Goal: Transaction & Acquisition: Purchase product/service

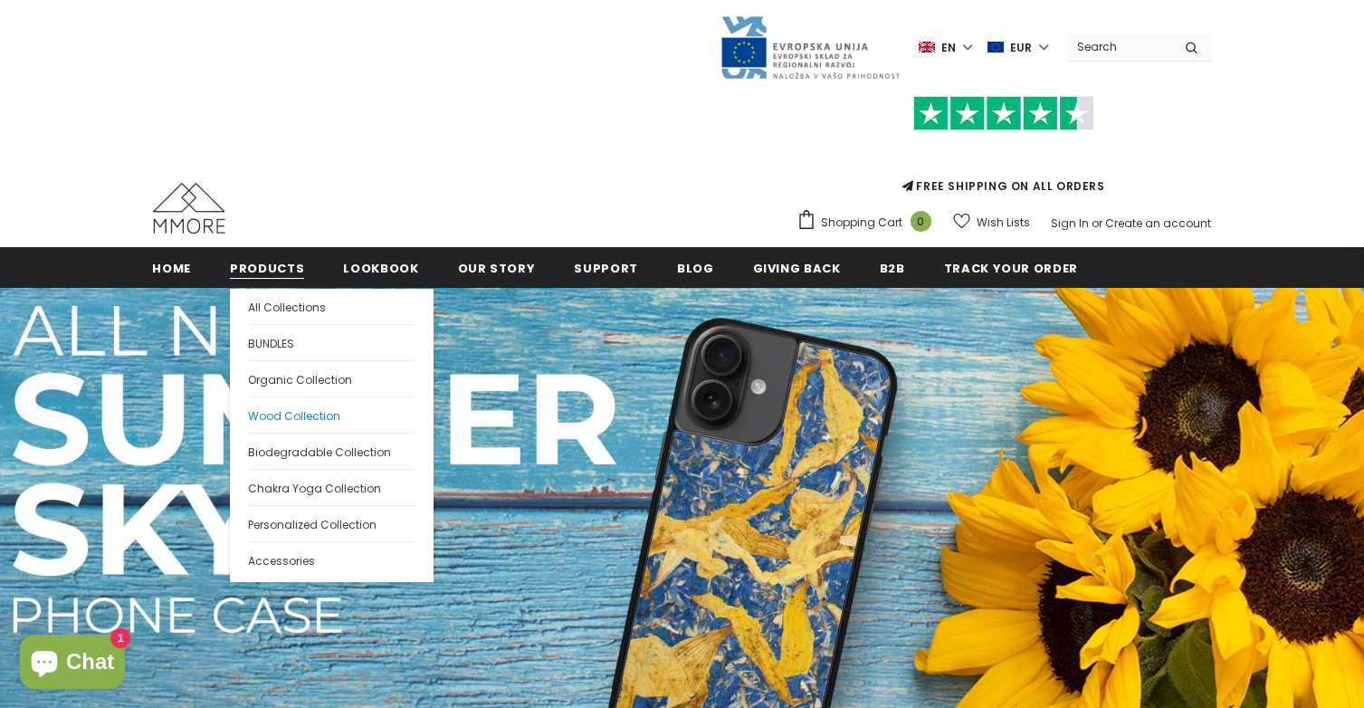
click at [296, 411] on span "Wood Collection" at bounding box center [294, 415] width 92 height 15
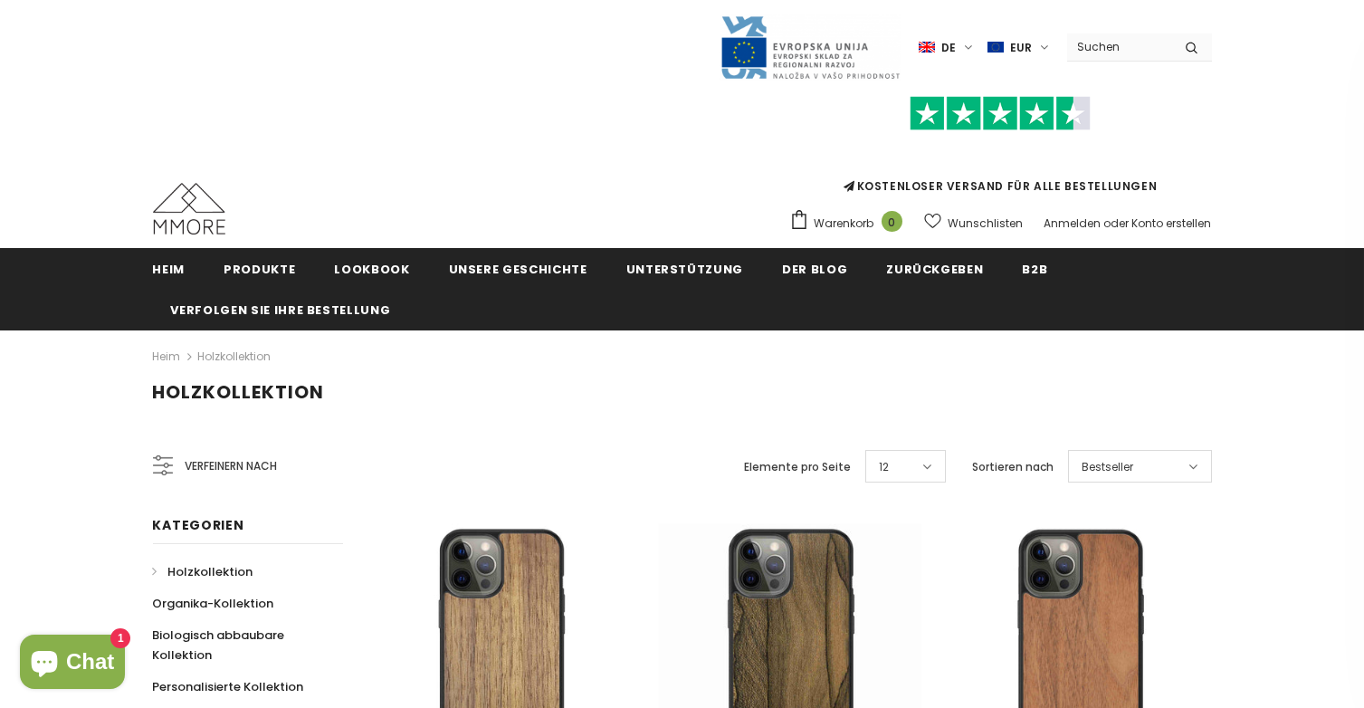
click at [1138, 465] on div "Bestseller" at bounding box center [1140, 466] width 144 height 33
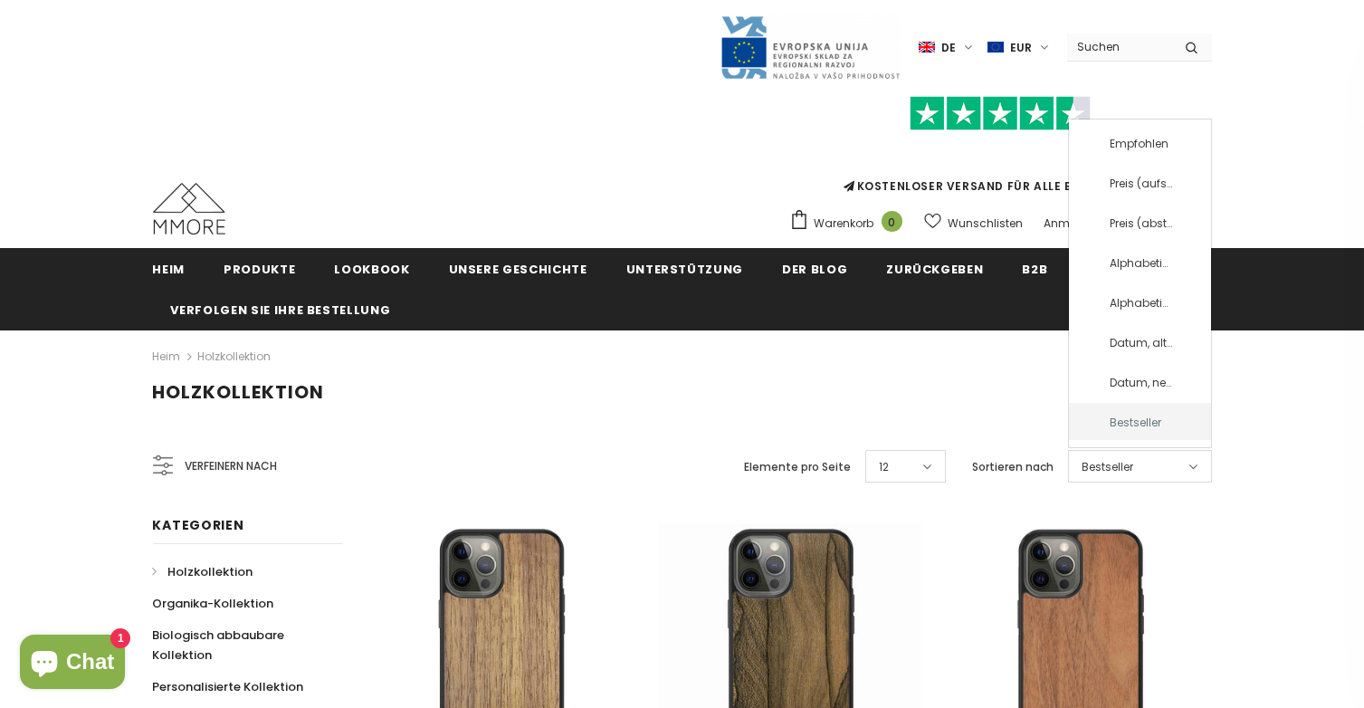
click at [1138, 465] on div "Bestseller" at bounding box center [1140, 466] width 144 height 33
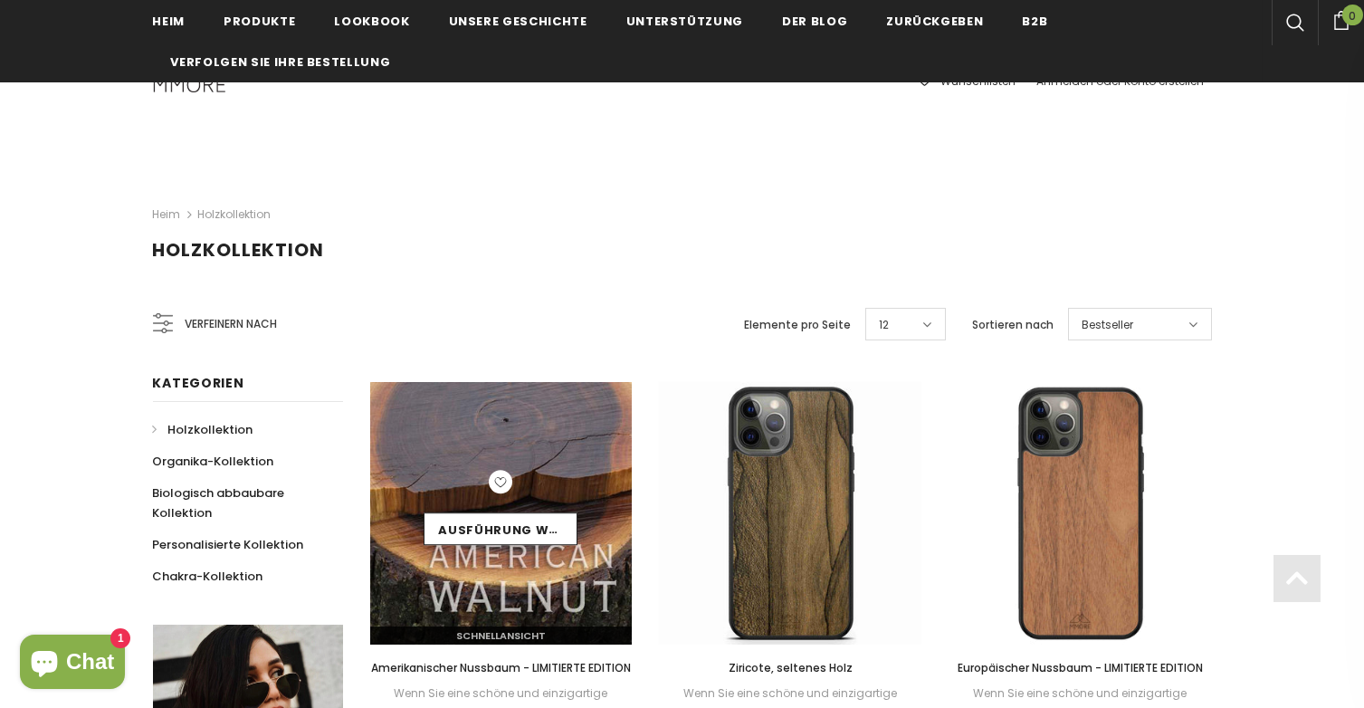
scroll to position [271, 0]
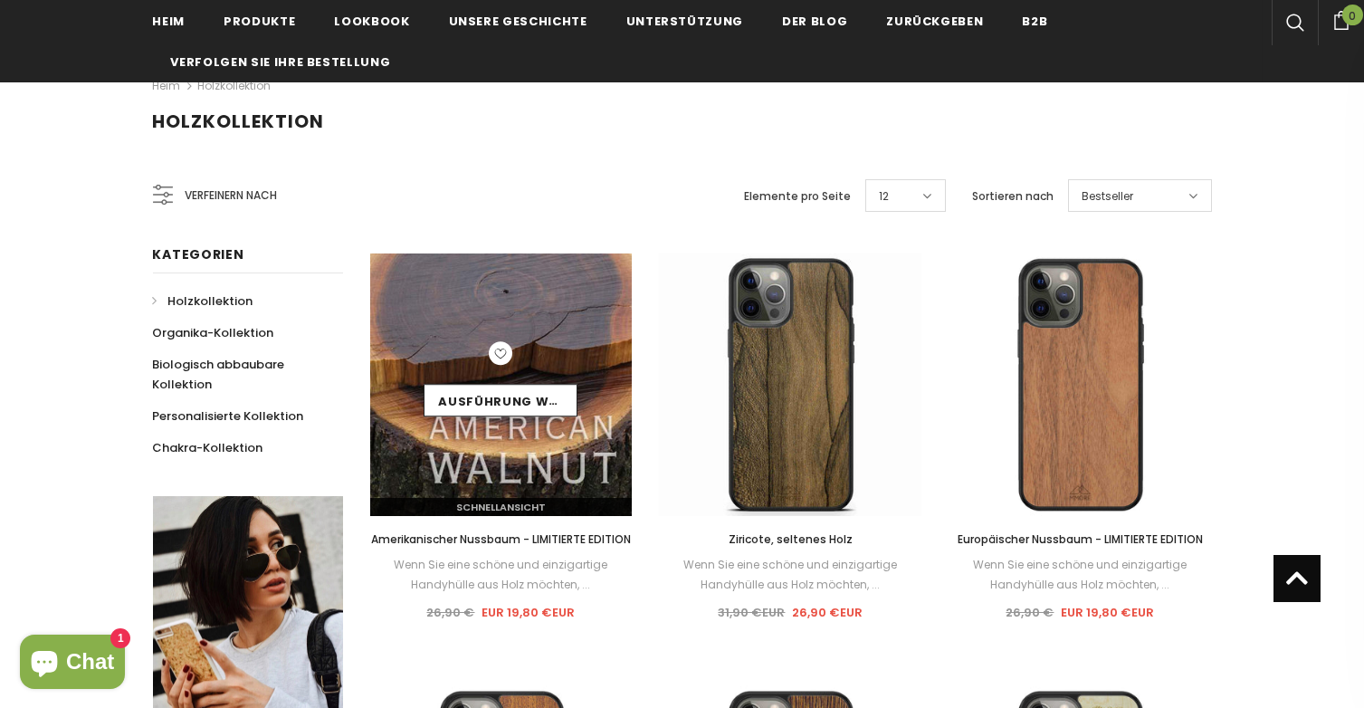
click at [520, 421] on div "Ausführung wählen" at bounding box center [501, 384] width 263 height 87
click at [515, 395] on font "Ausführung wählen" at bounding box center [515, 401] width 154 height 18
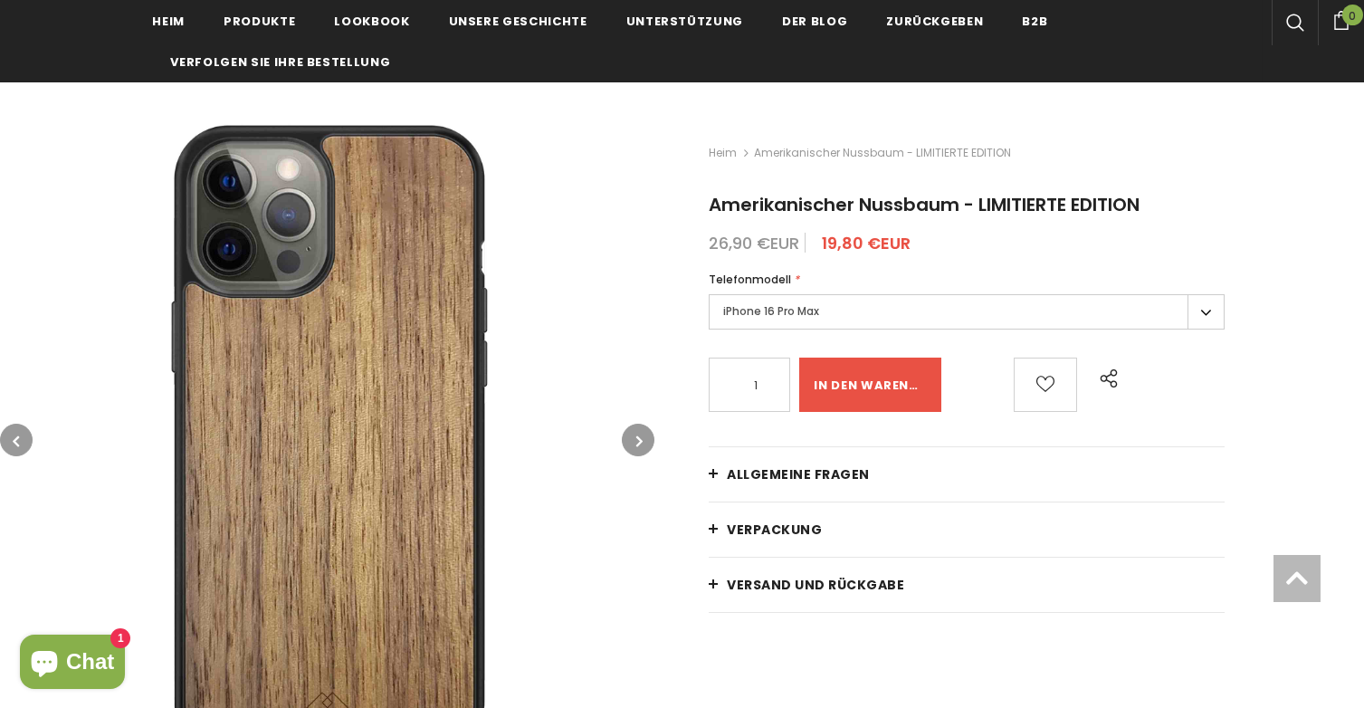
scroll to position [271, 0]
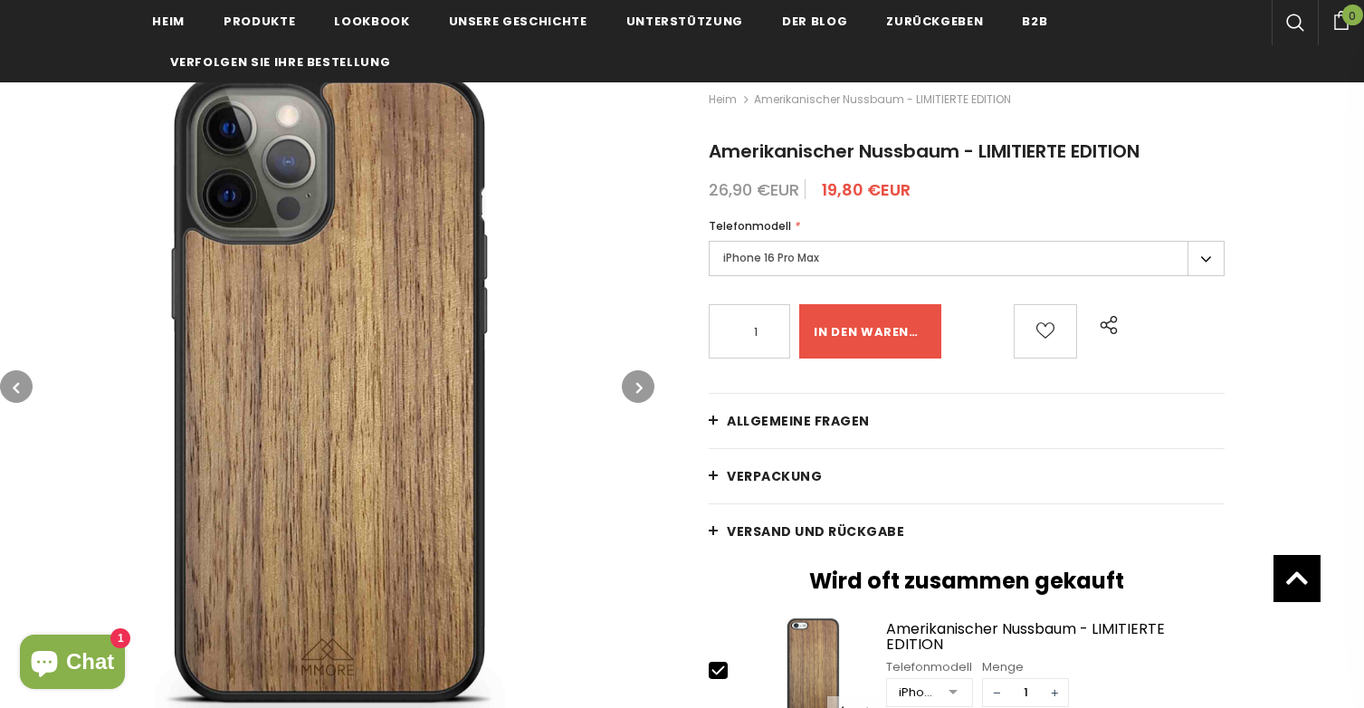
click at [939, 257] on label "iPhone 16 Pro Max" at bounding box center [967, 258] width 516 height 35
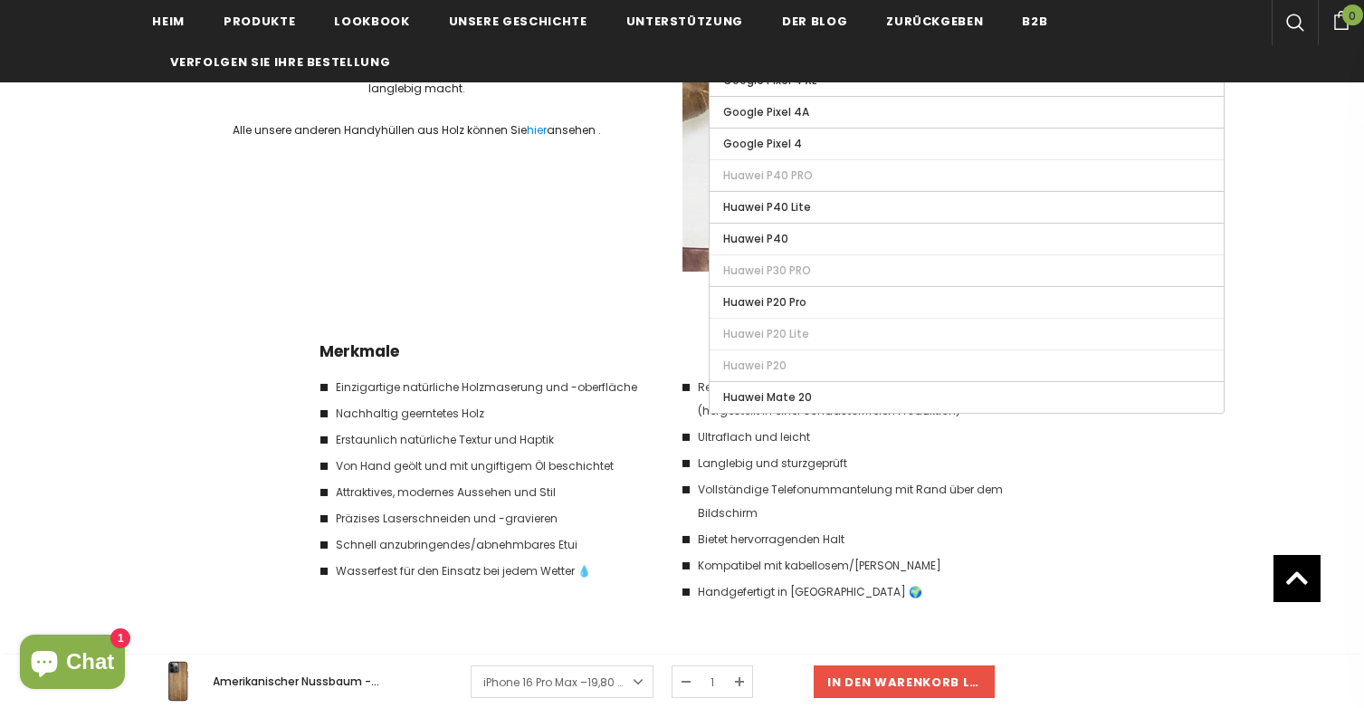
scroll to position [2624, 0]
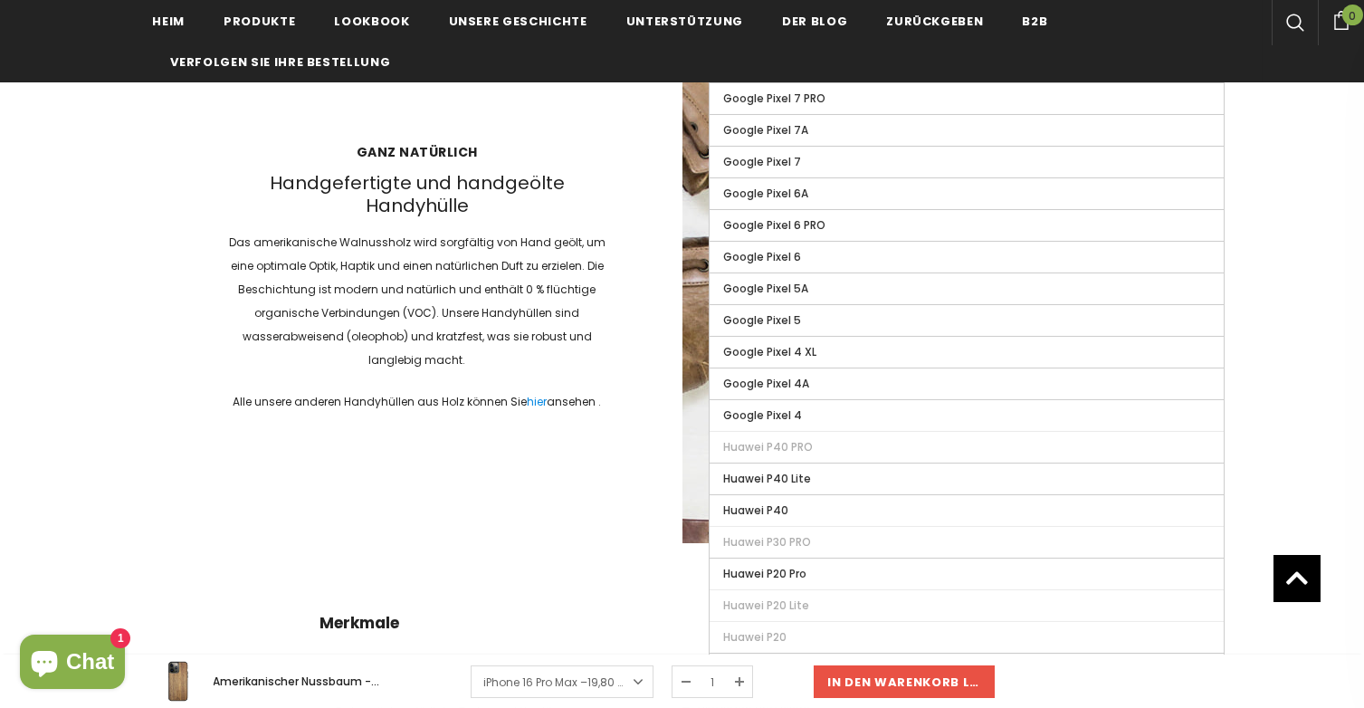
click at [559, 483] on div "Ganz natürlich Handgefertigte und handgeölte Handyhülle Das amerikanische Walnu…" at bounding box center [682, 279] width 1059 height 530
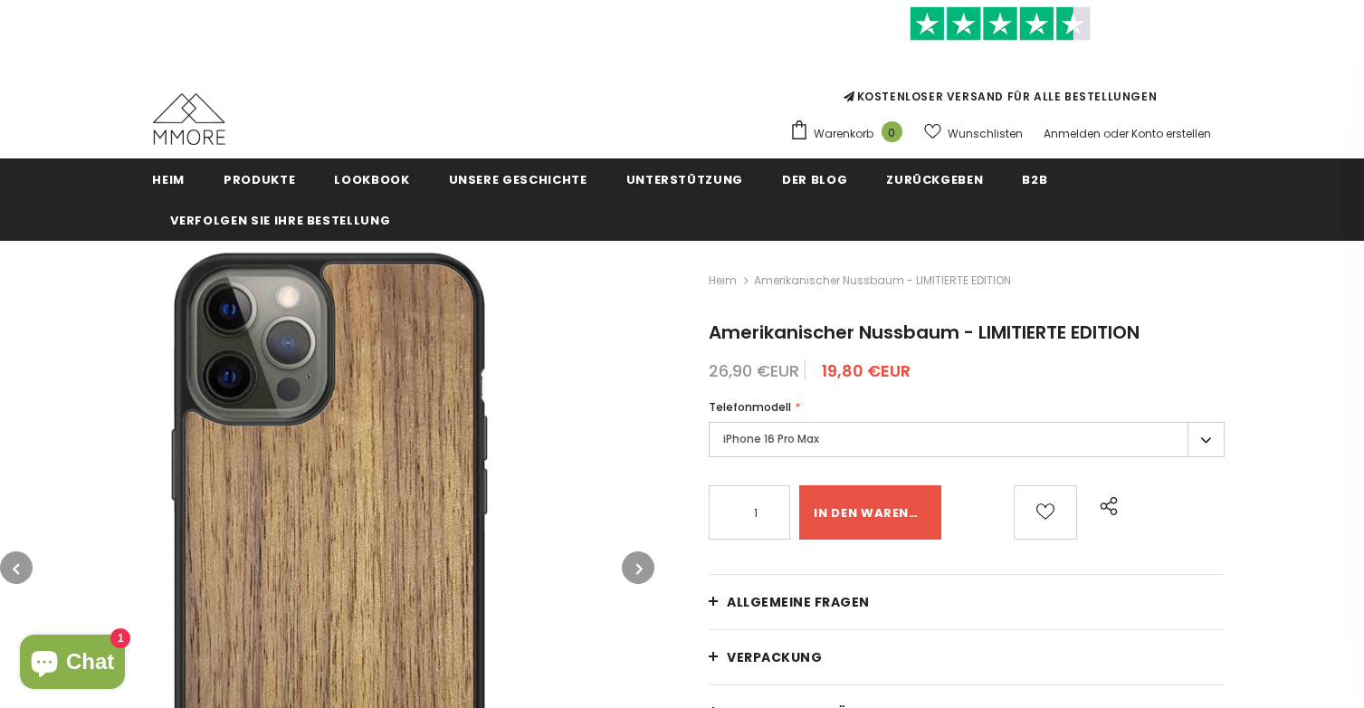
scroll to position [0, 0]
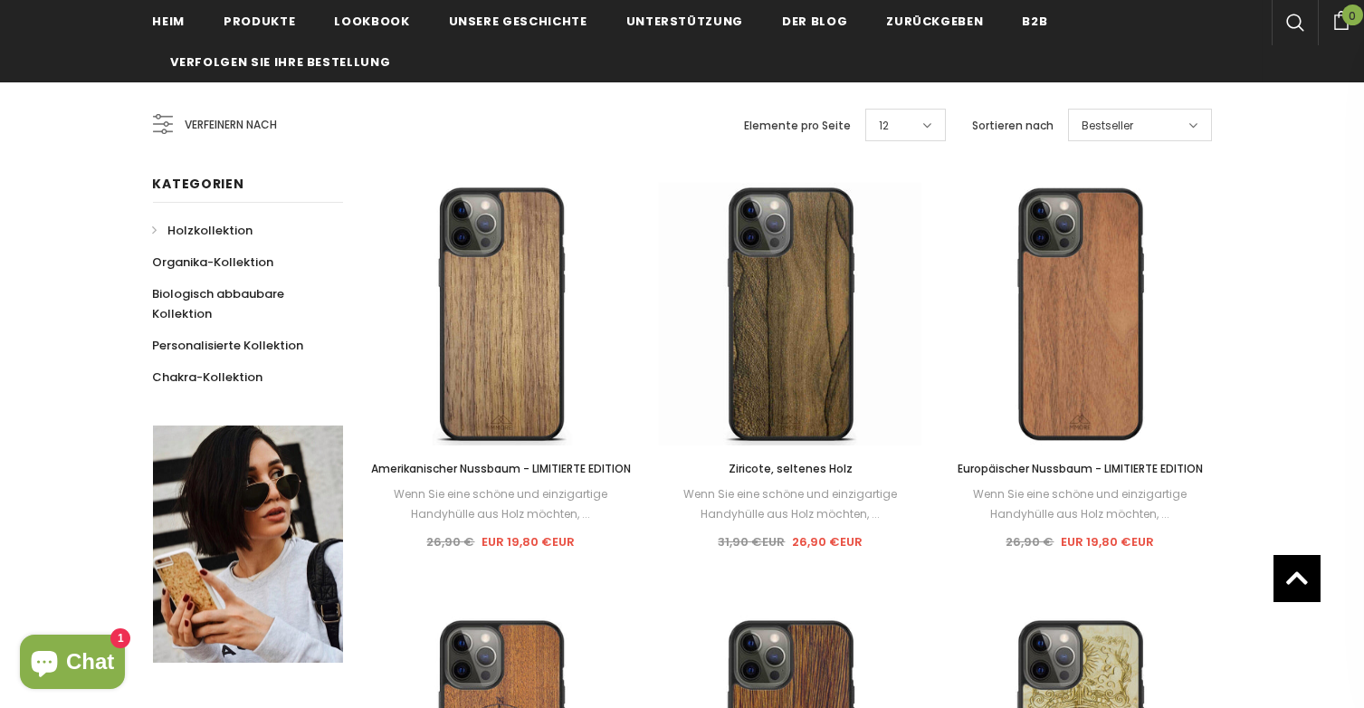
scroll to position [271, 0]
